Goal: Use online tool/utility

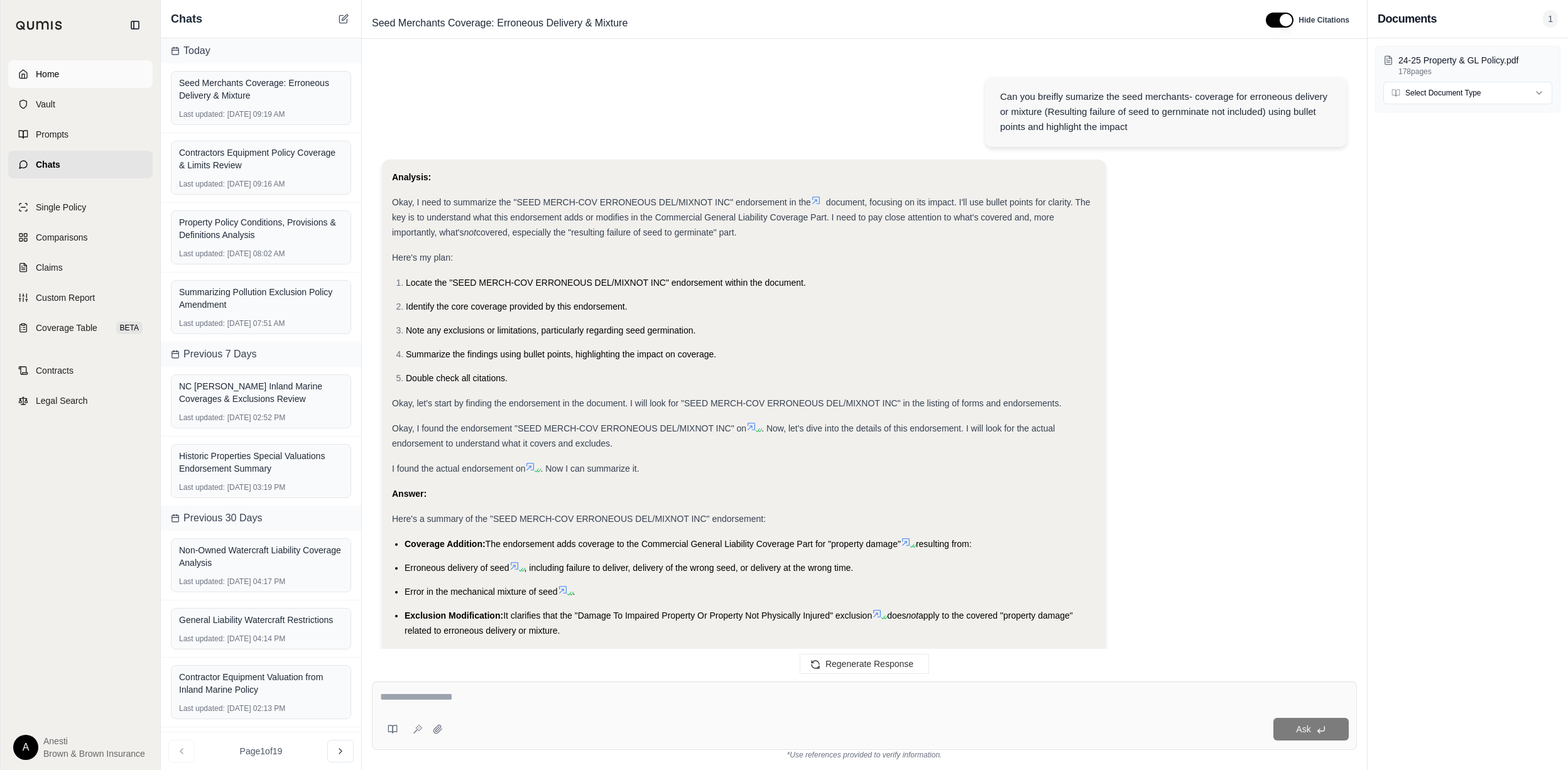
scroll to position [1594, 0]
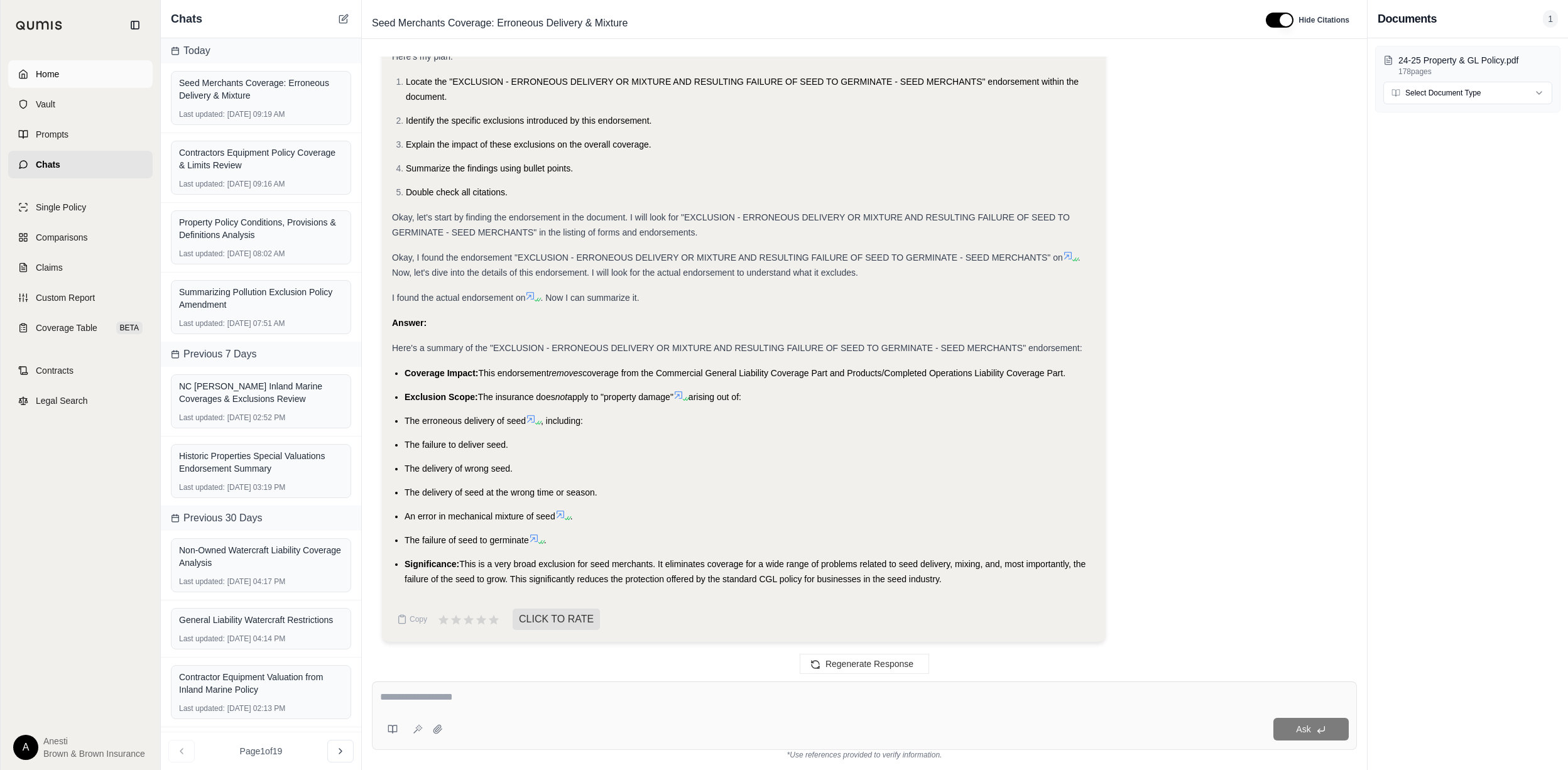
click at [89, 68] on link "Home" at bounding box center [80, 74] width 145 height 28
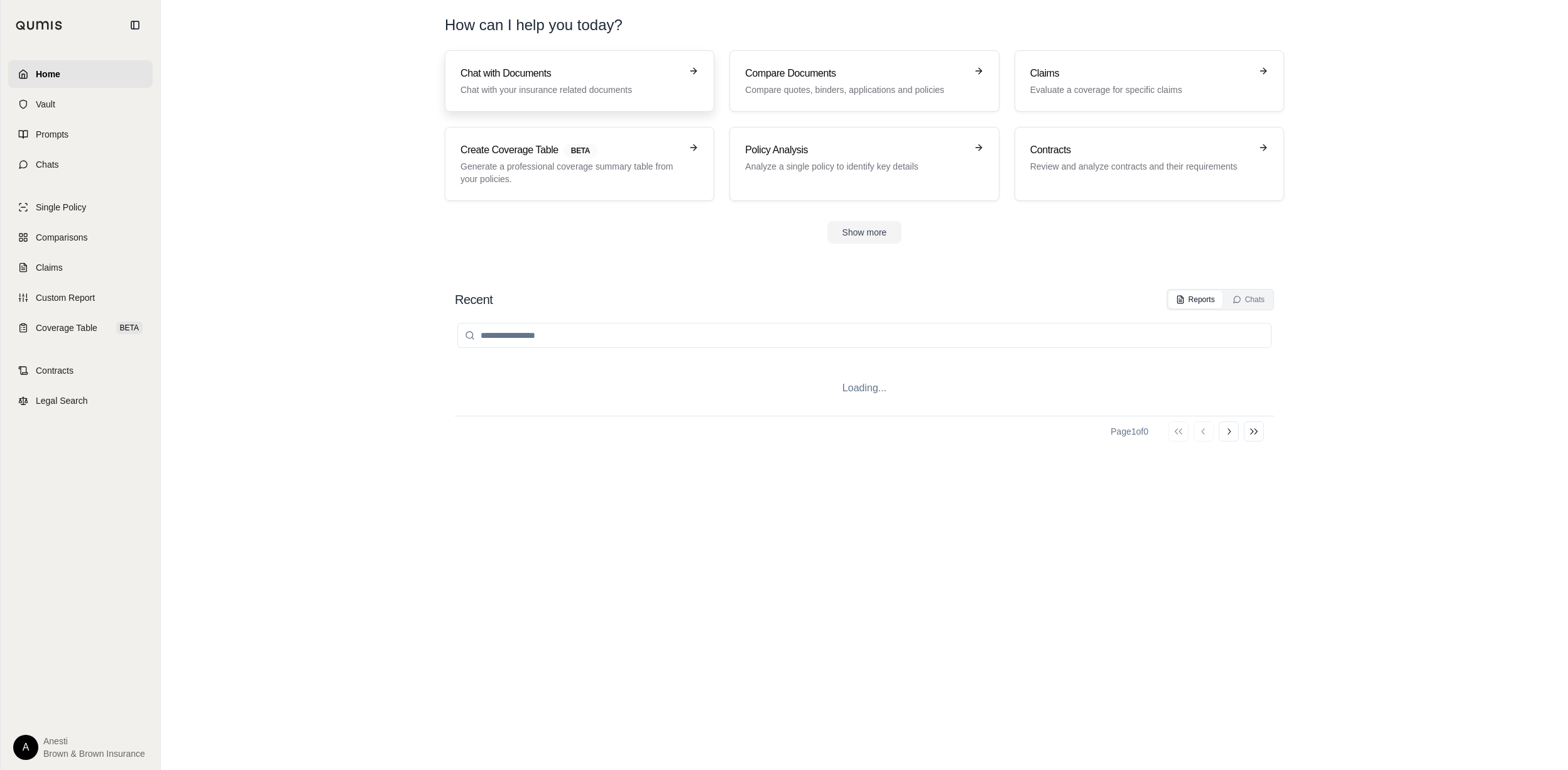
click at [504, 89] on p "Chat with your insurance related documents" at bounding box center [570, 90] width 220 height 13
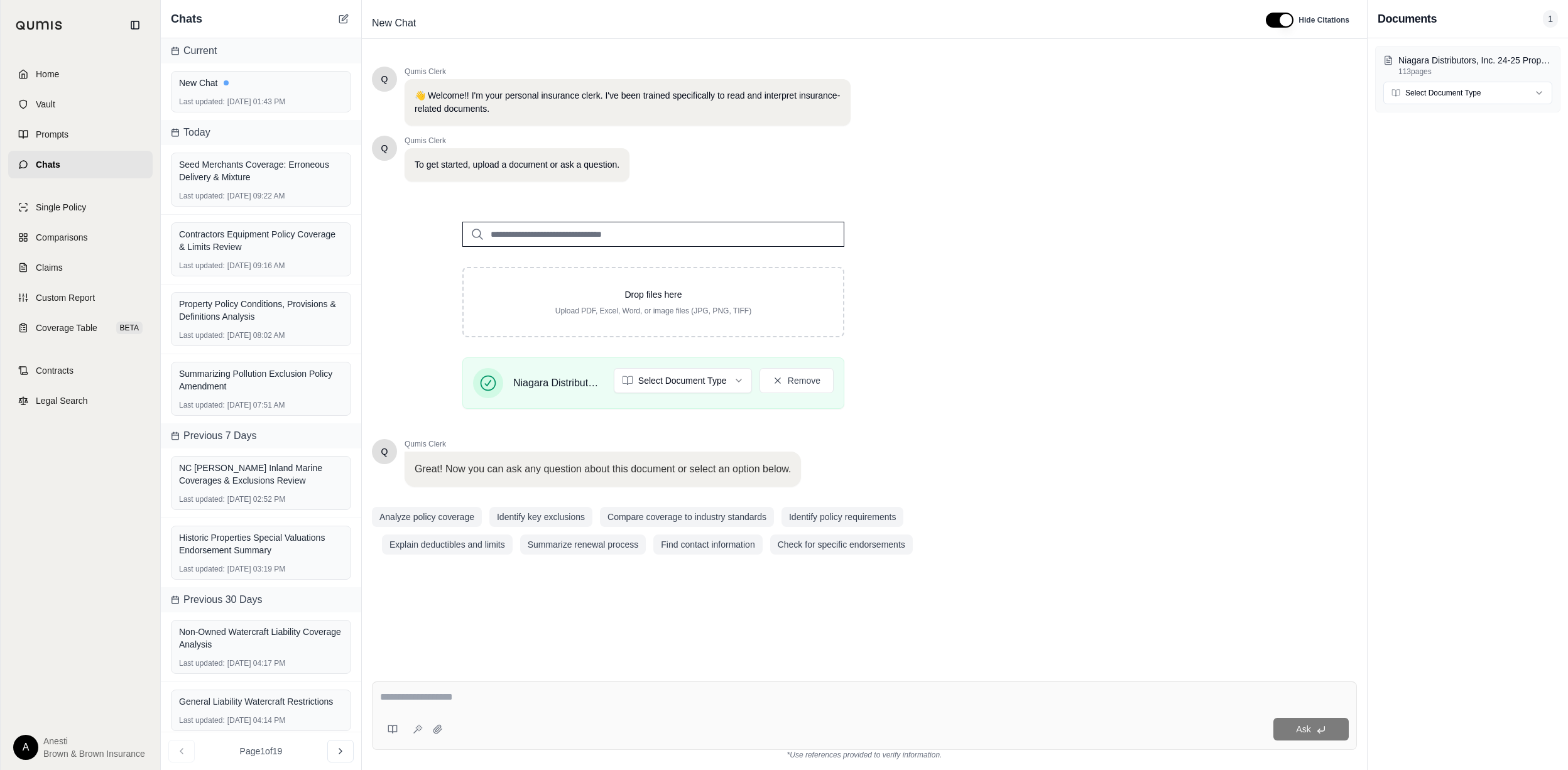
click at [390, 691] on textarea at bounding box center [864, 697] width 968 height 15
type textarea "**********"
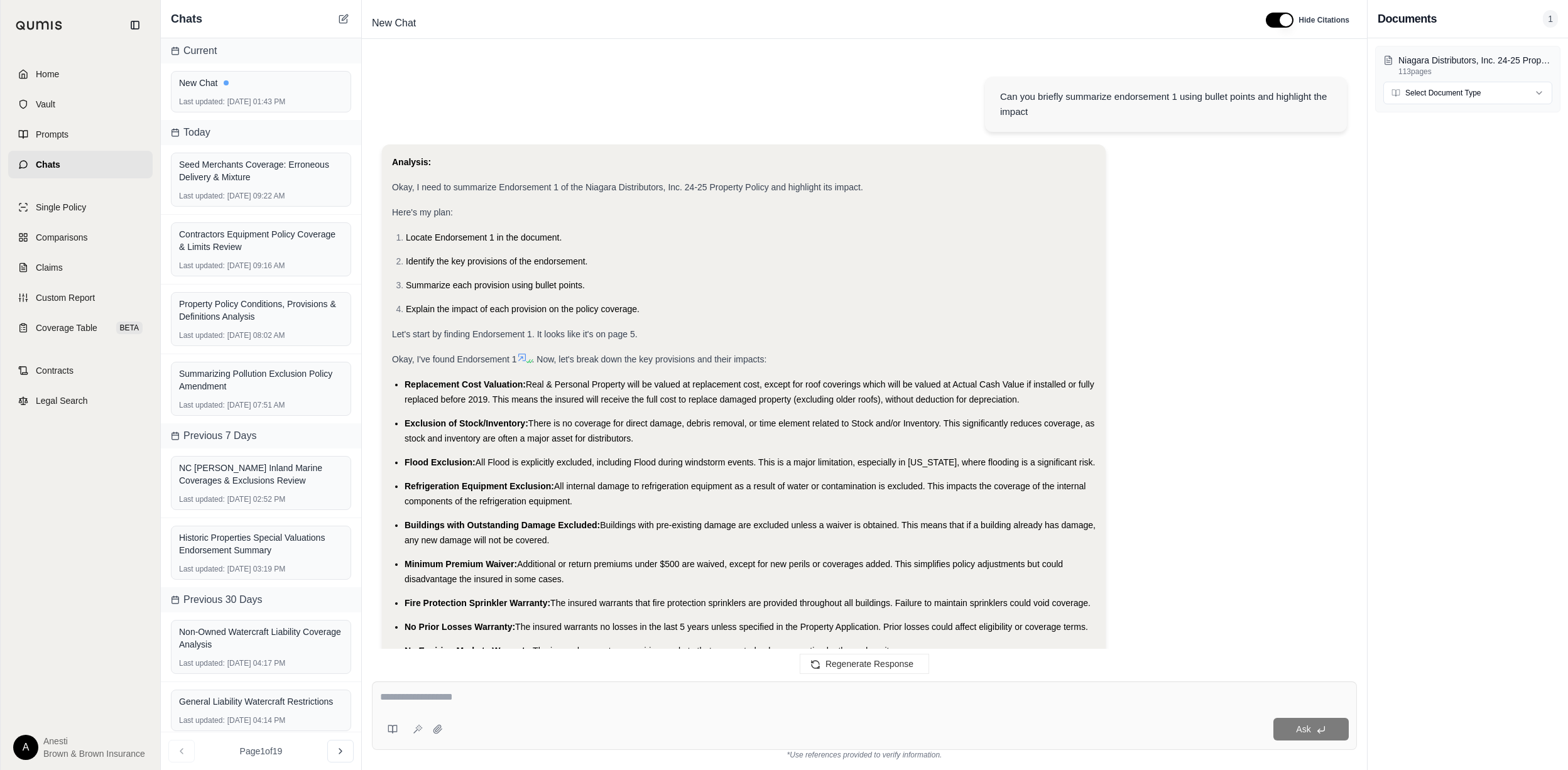
scroll to position [519, 0]
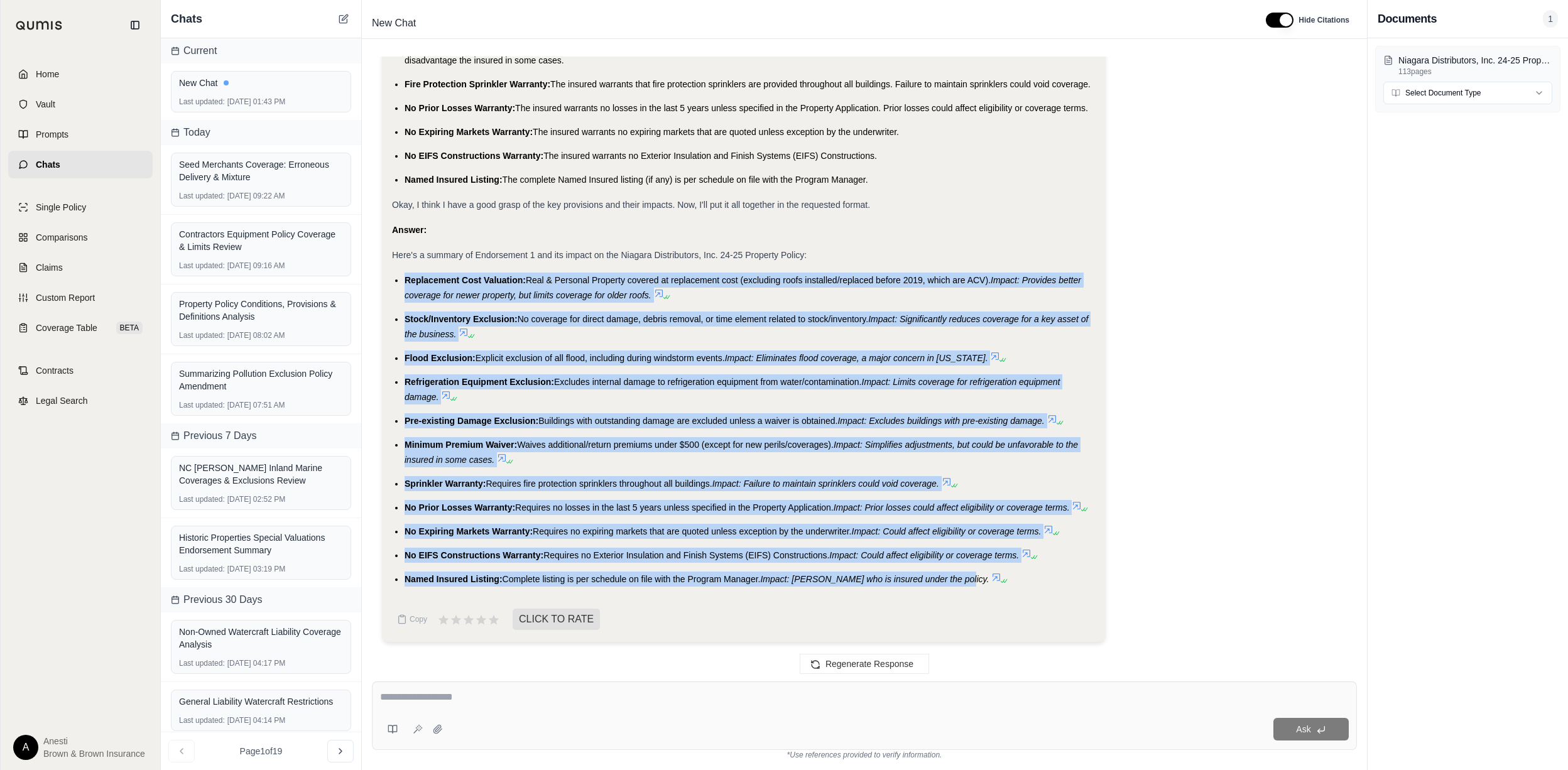
drag, startPoint x: 405, startPoint y: 279, endPoint x: 952, endPoint y: 580, distance: 624.3
click at [952, 580] on ul "Replacement Cost Valuation: Real & Personal Property covered at replacement cos…" at bounding box center [744, 429] width 703 height 314
copy ul "Replacement Cost Valuation: Real & Personal Property covered at replacement cos…"
